Goal: Check status: Check status

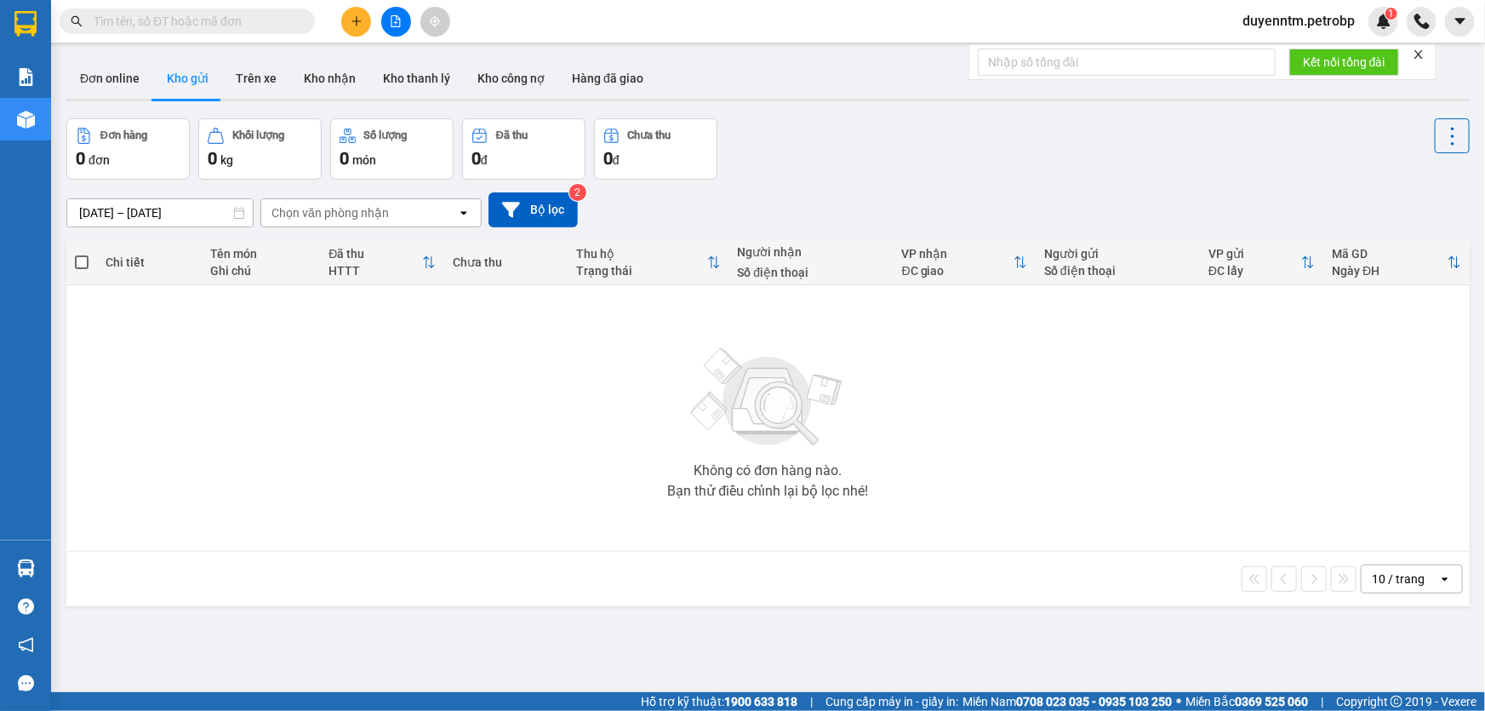
paste input "0933099700"
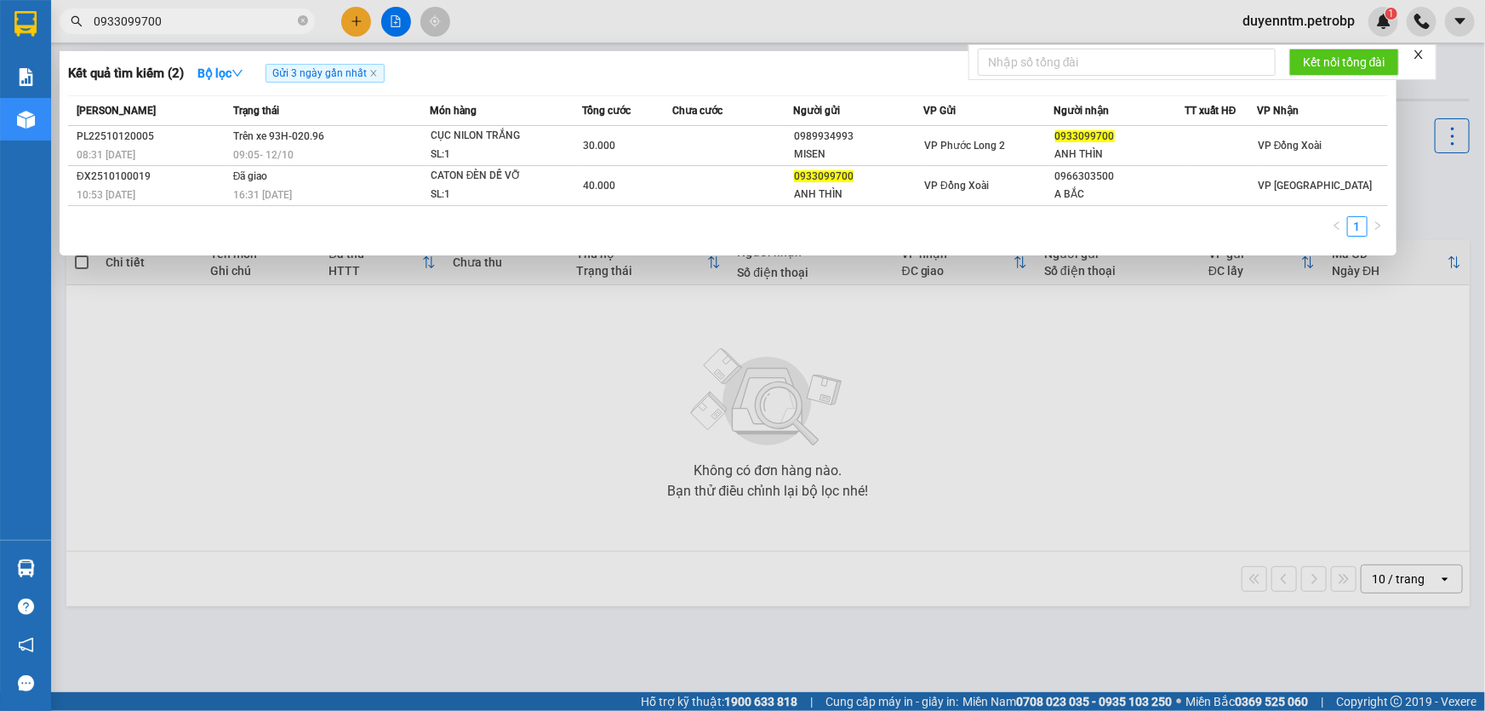
type input "0933099700"
click at [300, 18] on icon "close-circle" at bounding box center [303, 20] width 10 height 10
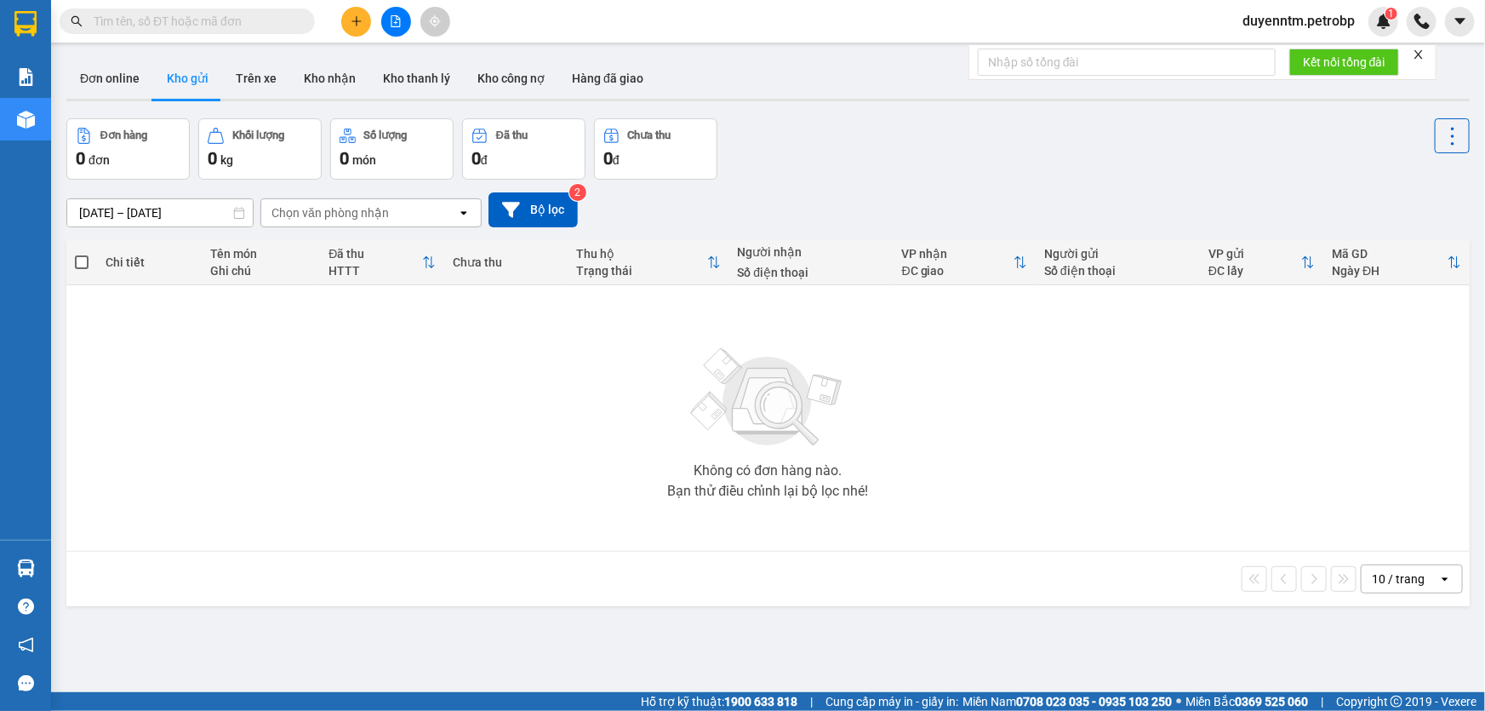
paste input "BB2510110003"
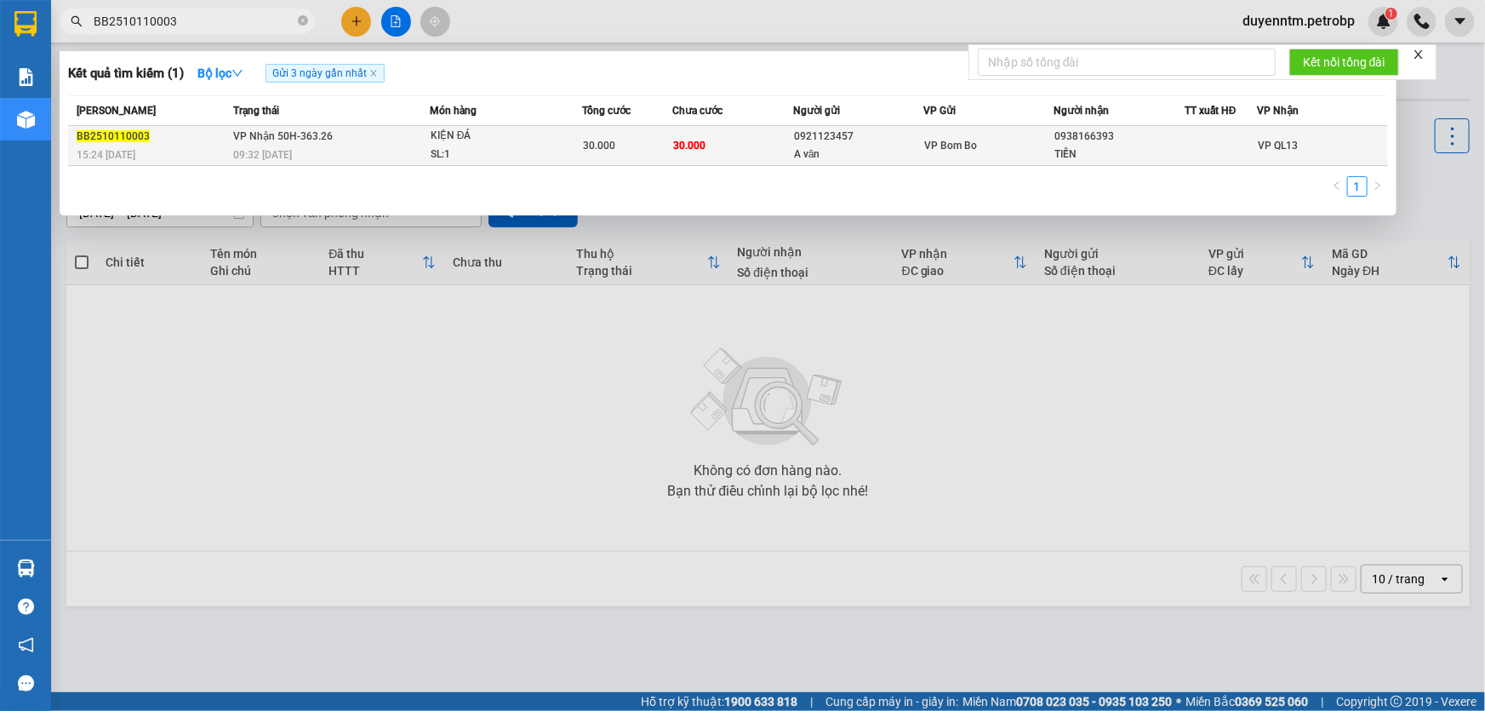
type input "BB2510110003"
click at [218, 146] on div "15:24 - 11/10" at bounding box center [153, 155] width 152 height 19
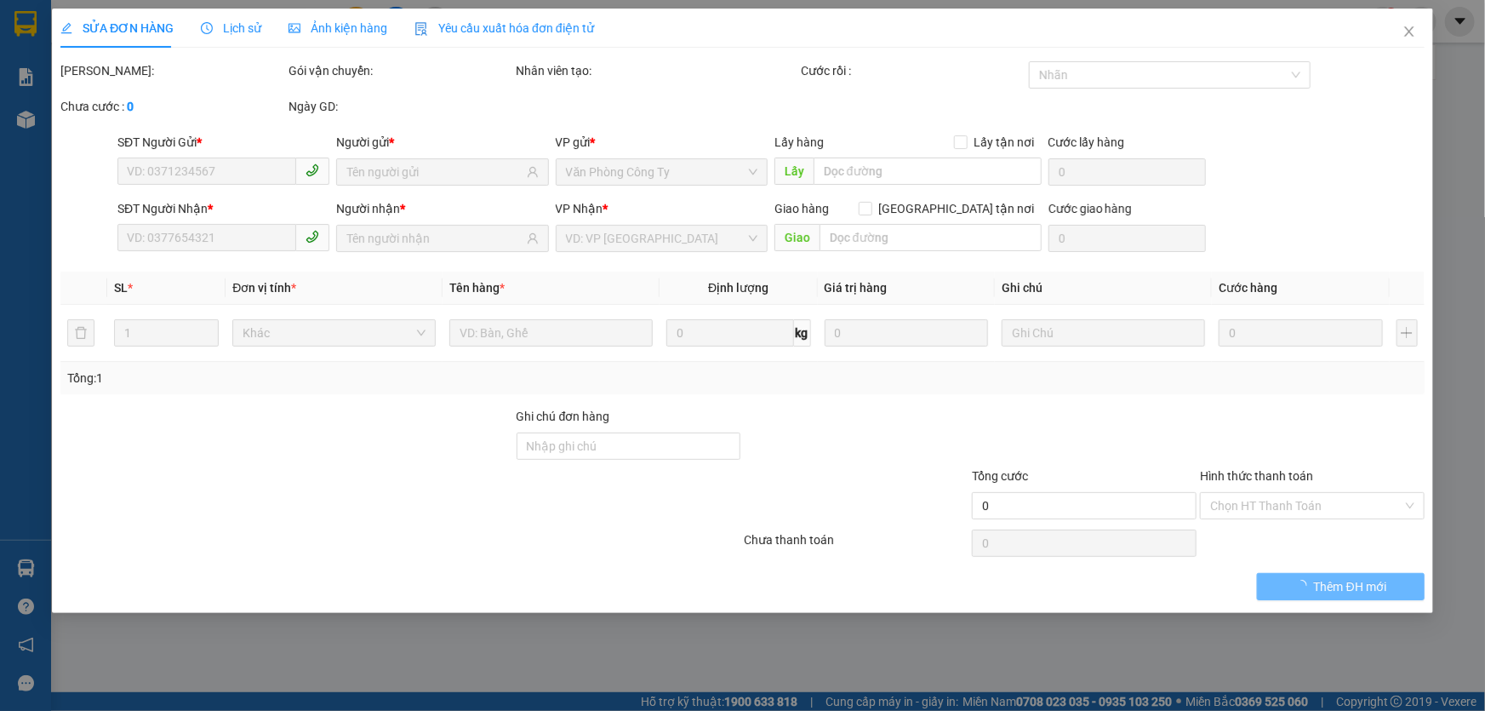
type input "0921123457"
type input "A văn"
type input "0938166393"
type input "TIẾN"
type input "30.000"
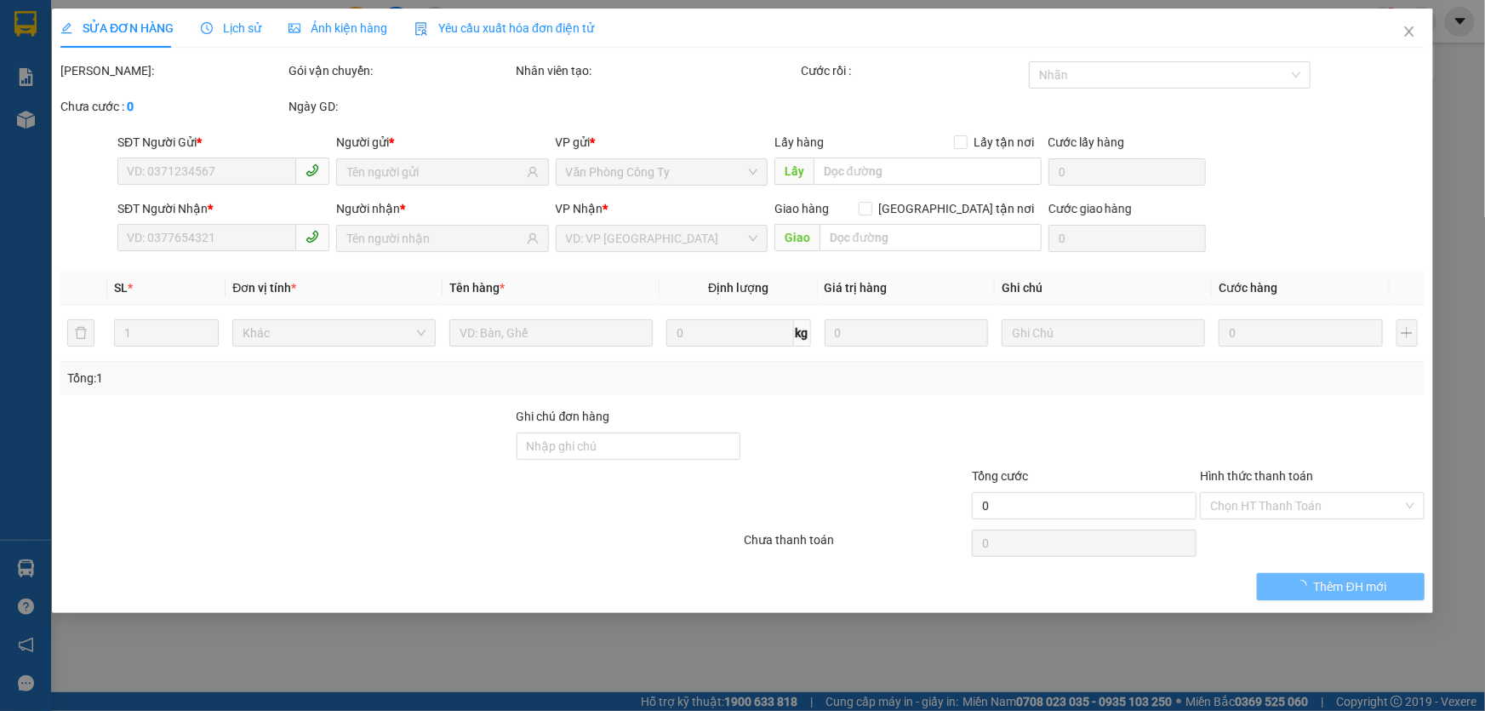
type input "30.000"
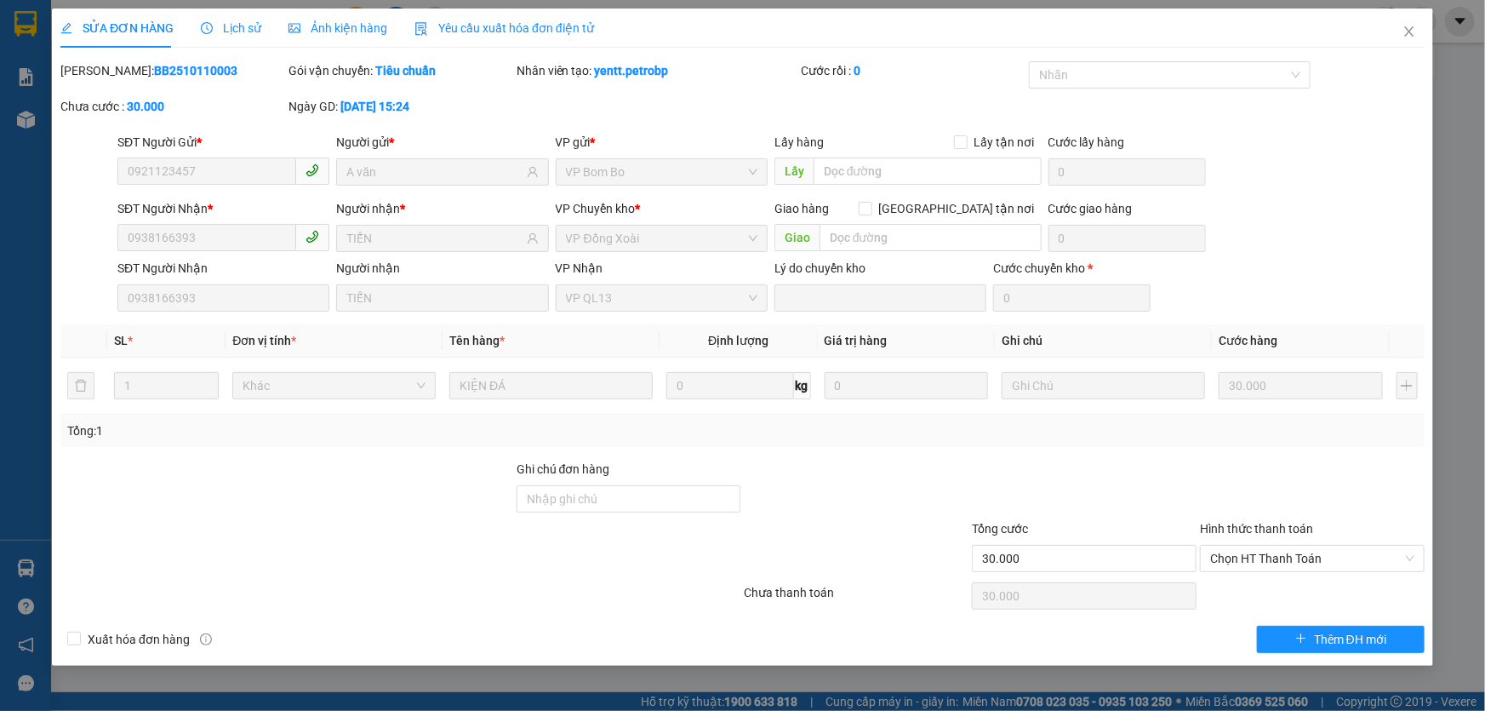
click at [226, 26] on span "Lịch sử" at bounding box center [231, 28] width 60 height 14
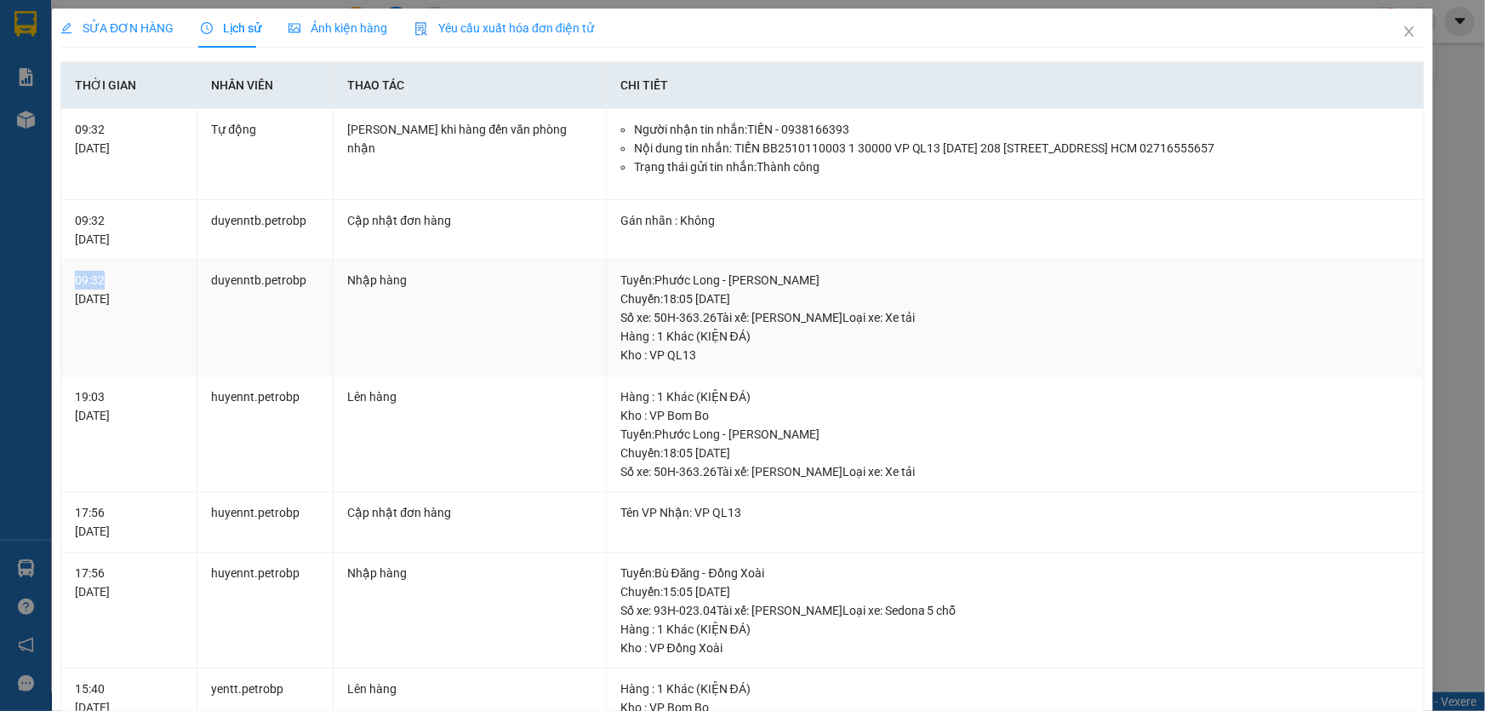
drag, startPoint x: 89, startPoint y: 273, endPoint x: 68, endPoint y: 272, distance: 20.4
click at [68, 272] on td "09:32 12/10/2025" at bounding box center [129, 318] width 136 height 117
click at [1403, 33] on icon "close" at bounding box center [1410, 32] width 14 height 14
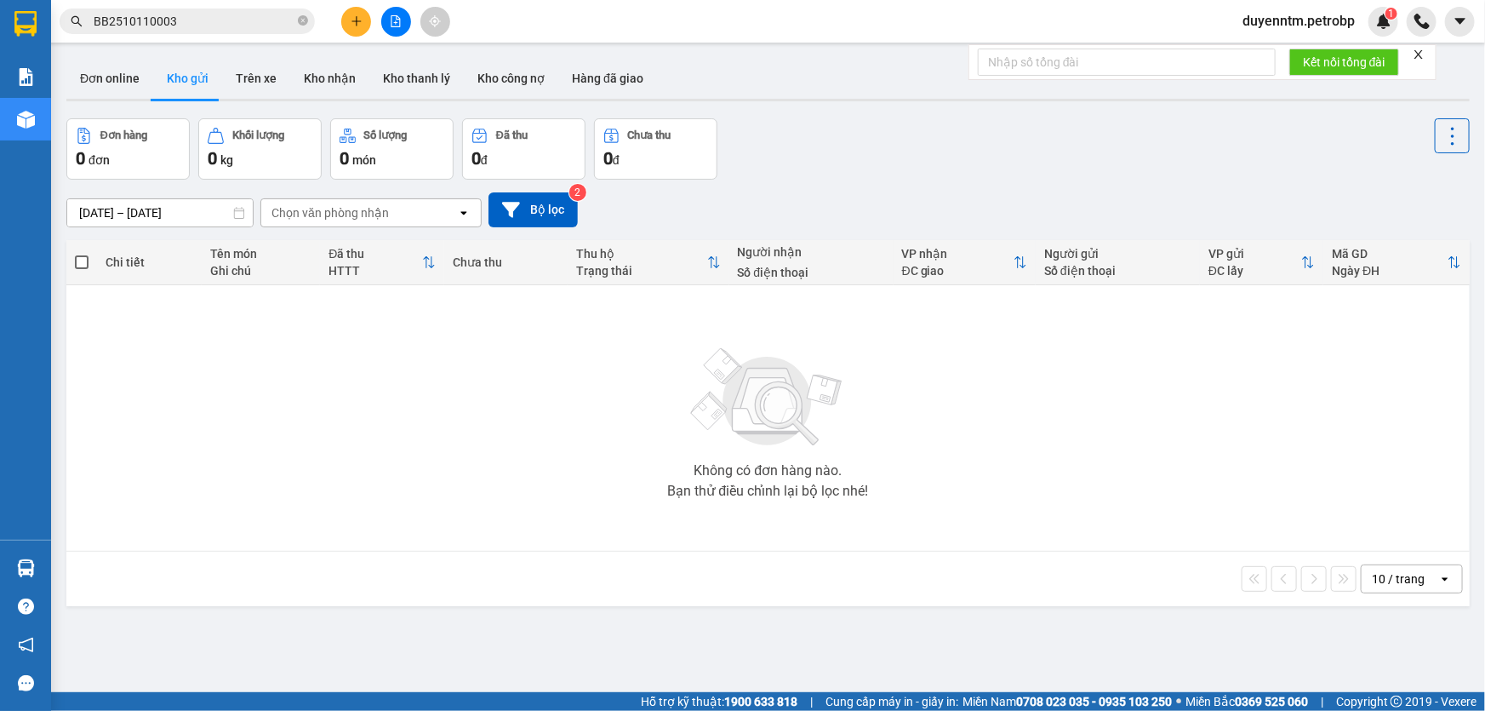
click at [198, 20] on input "BB2510110003" at bounding box center [194, 21] width 201 height 19
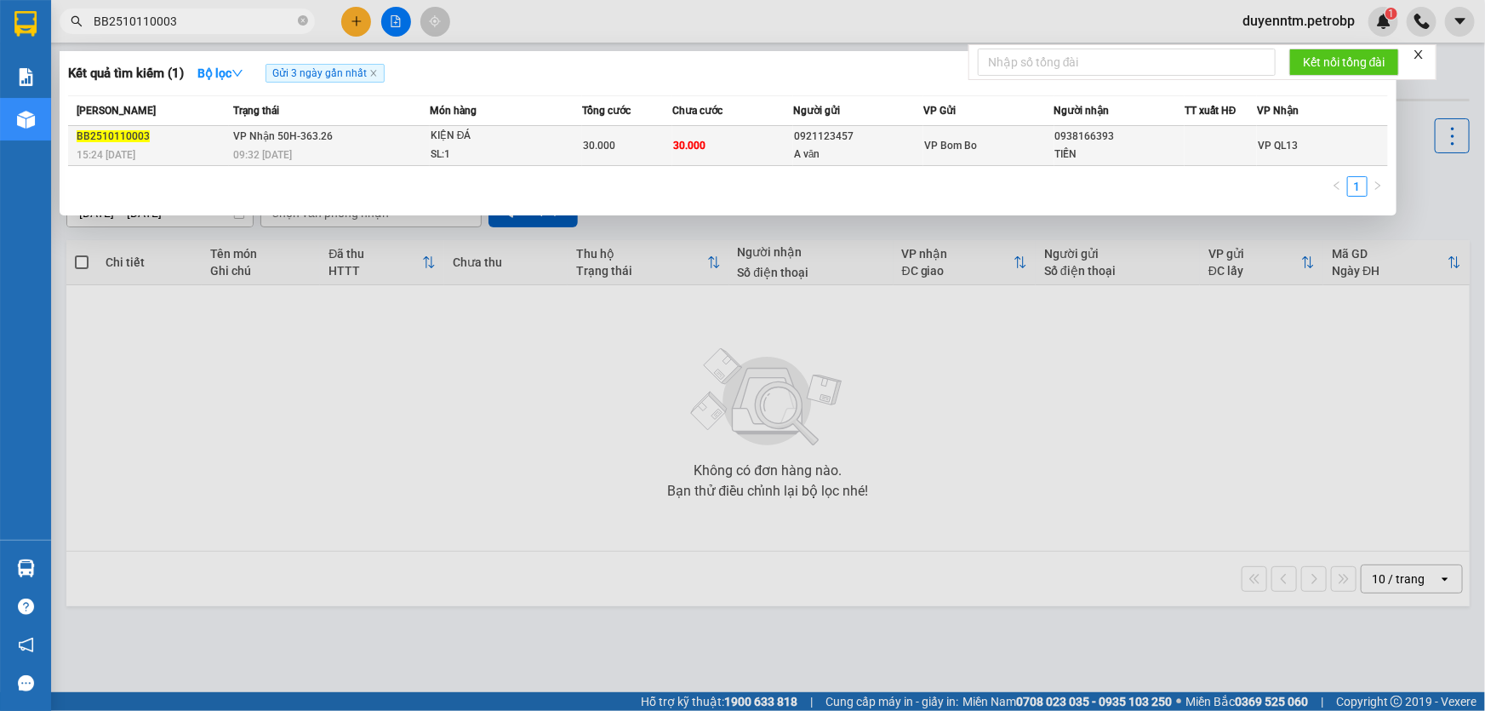
click at [226, 144] on div "BB2510110003" at bounding box center [153, 137] width 152 height 18
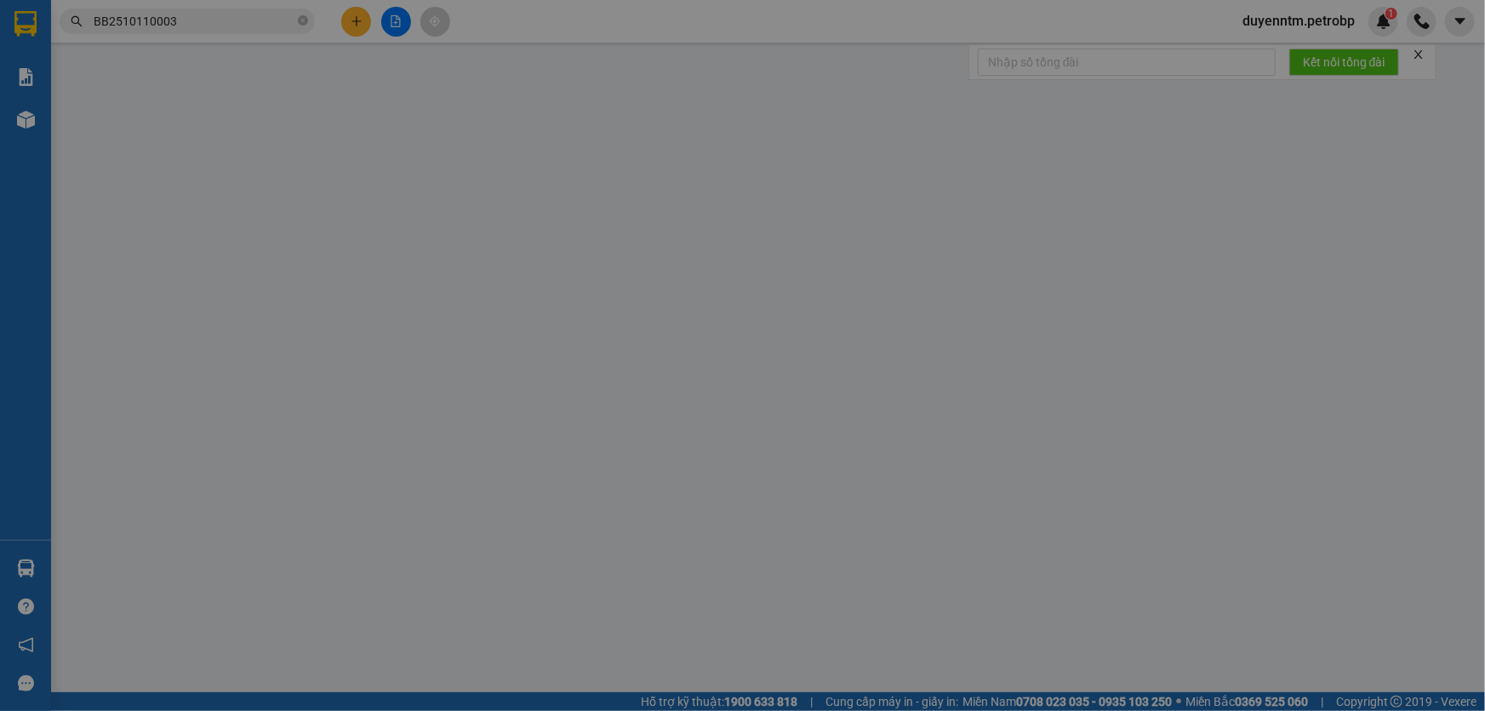
type input "0921123457"
type input "A văn"
type input "0938166393"
type input "TIẾN"
type input "30.000"
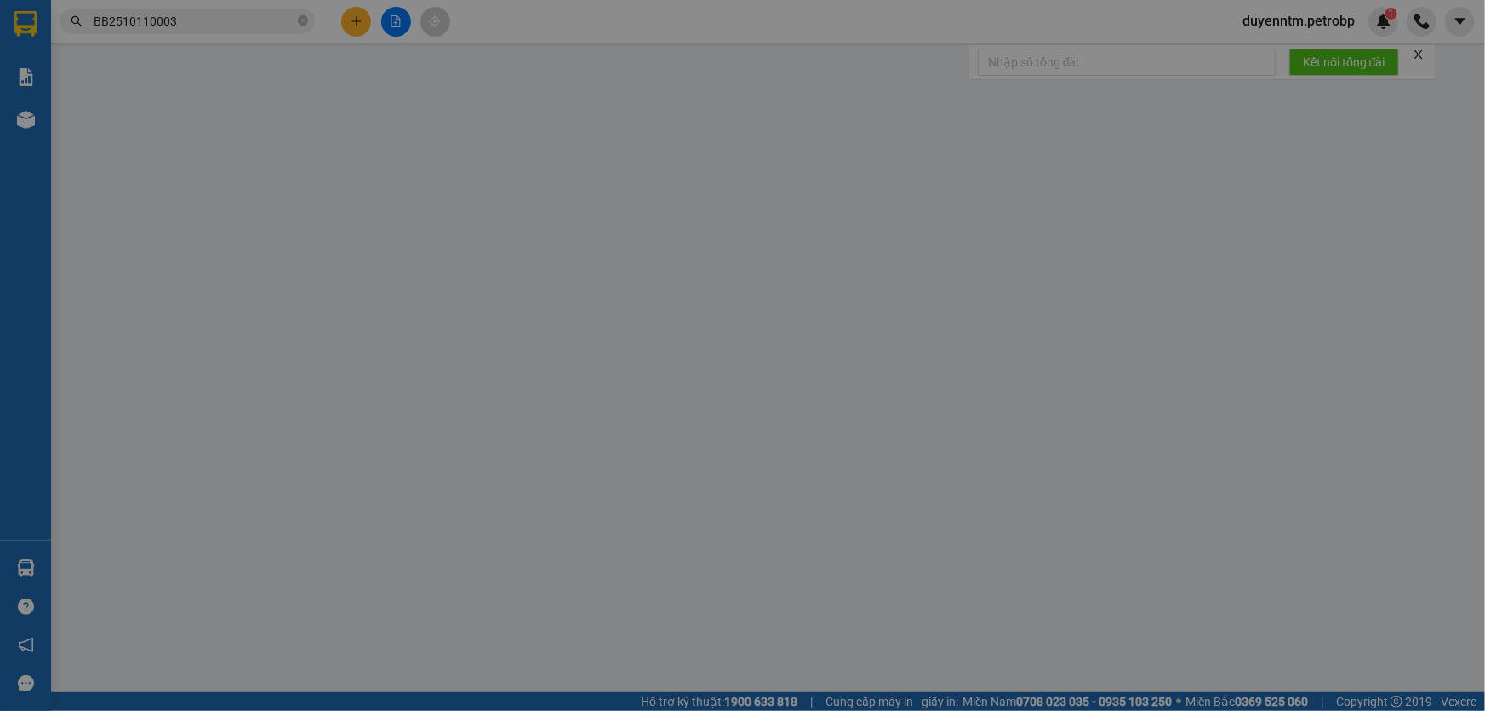
type input "30.000"
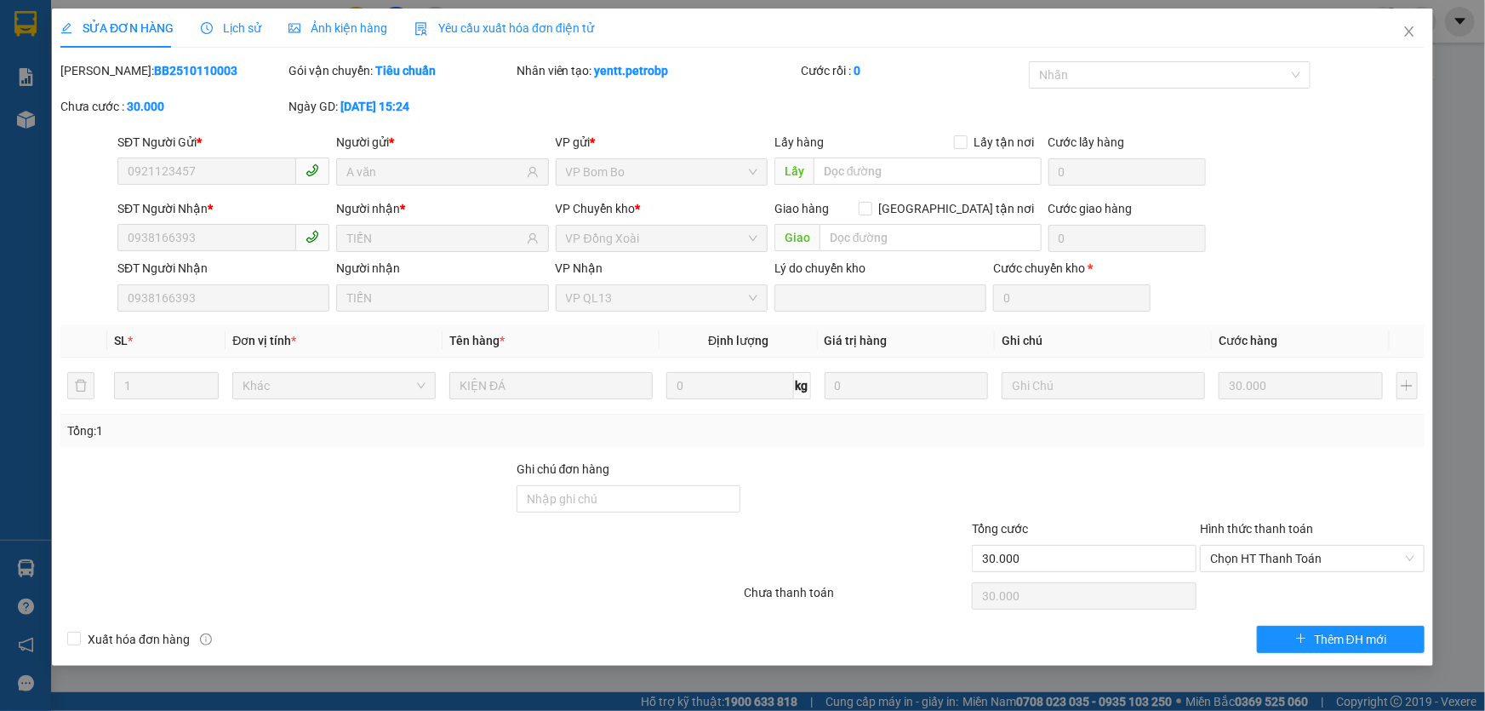
click at [250, 28] on span "Lịch sử" at bounding box center [231, 28] width 60 height 14
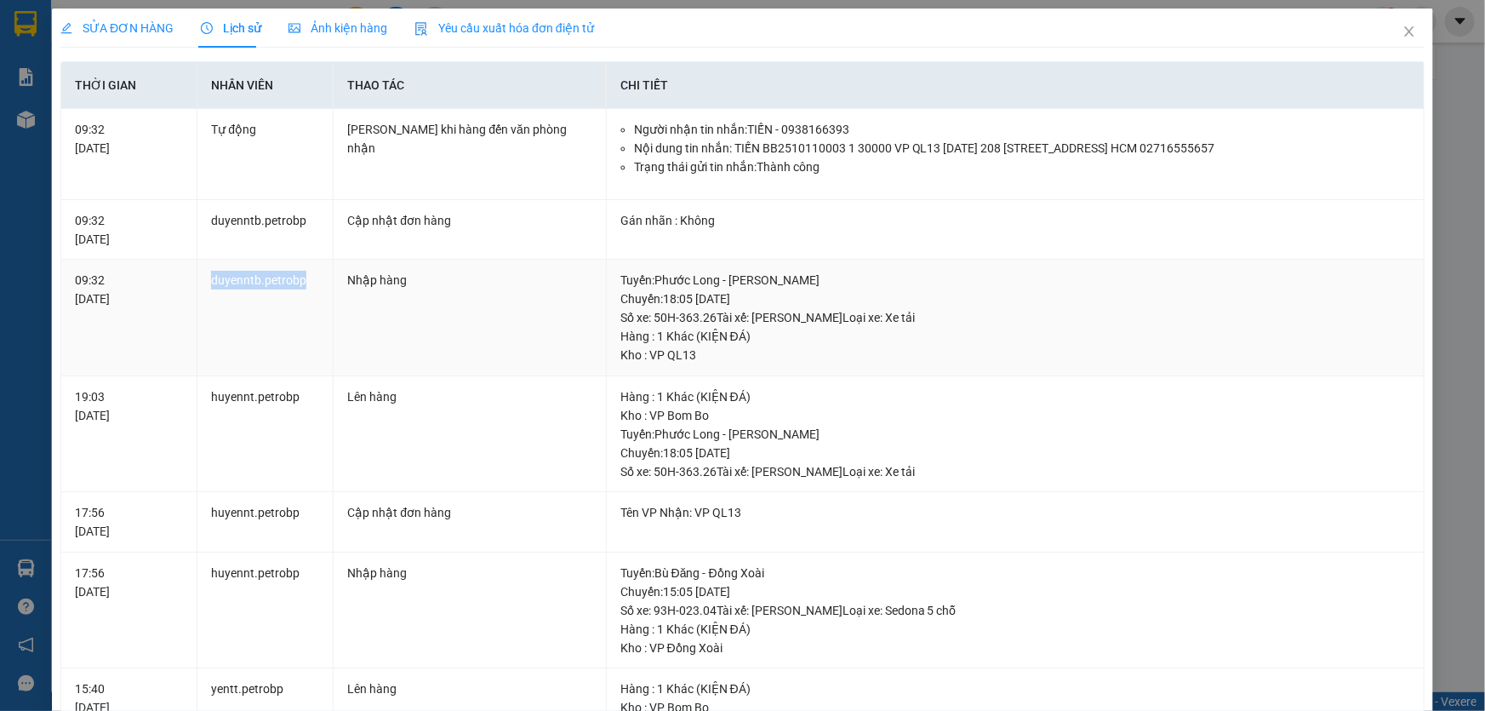
drag, startPoint x: 306, startPoint y: 275, endPoint x: 204, endPoint y: 281, distance: 101.5
click at [204, 281] on td "duyenntb.petrobp" at bounding box center [265, 318] width 136 height 117
copy td "duyenntb.petrobp"
